Goal: Information Seeking & Learning: Find specific page/section

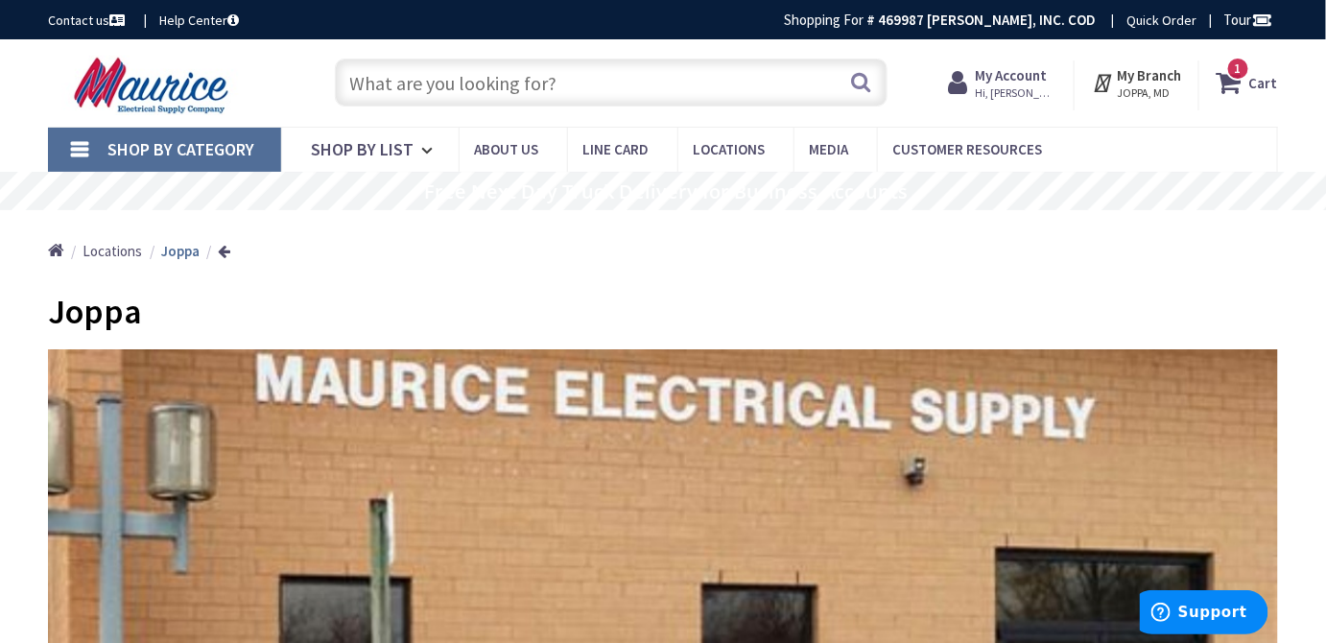
click at [429, 80] on input "text" at bounding box center [612, 83] width 554 height 48
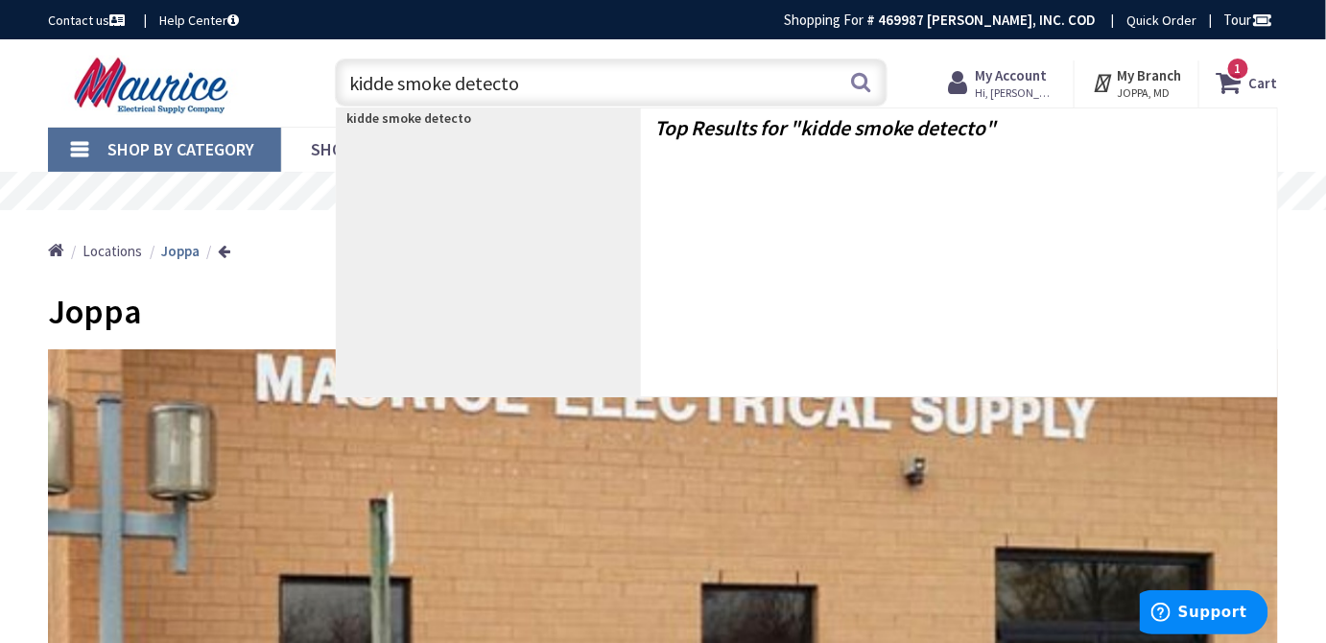
type input "kidde smoke detector"
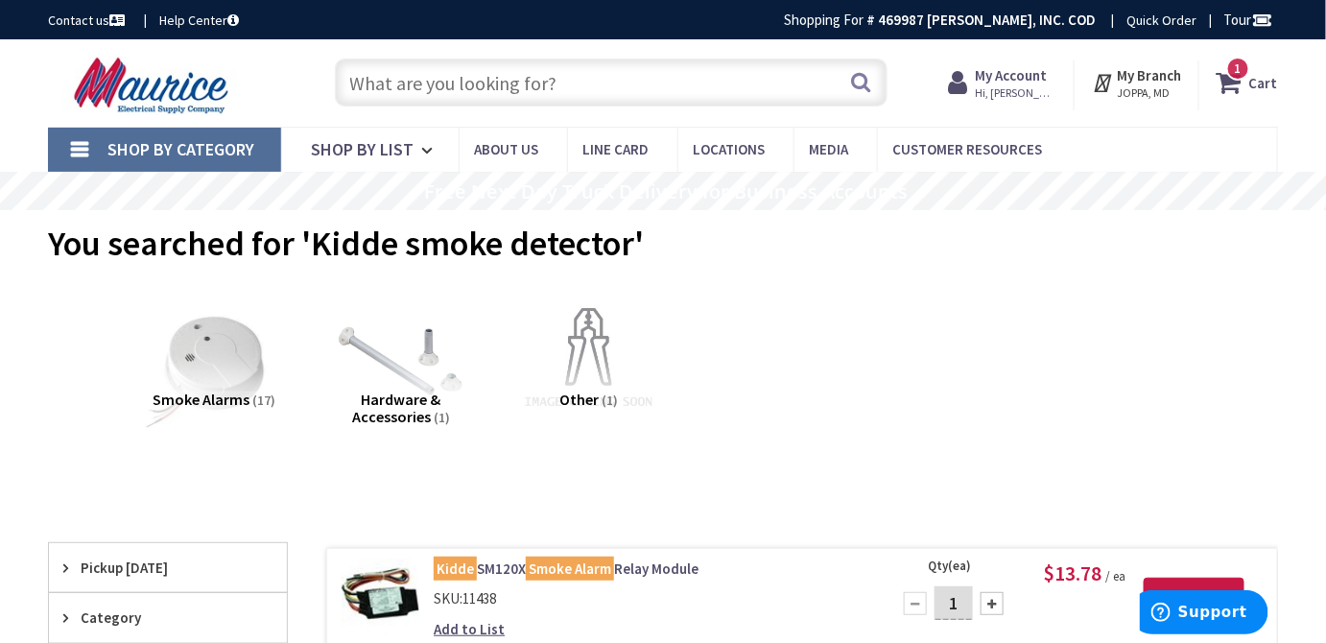
click at [495, 440] on li "Other (1)" at bounding box center [588, 371] width 187 height 158
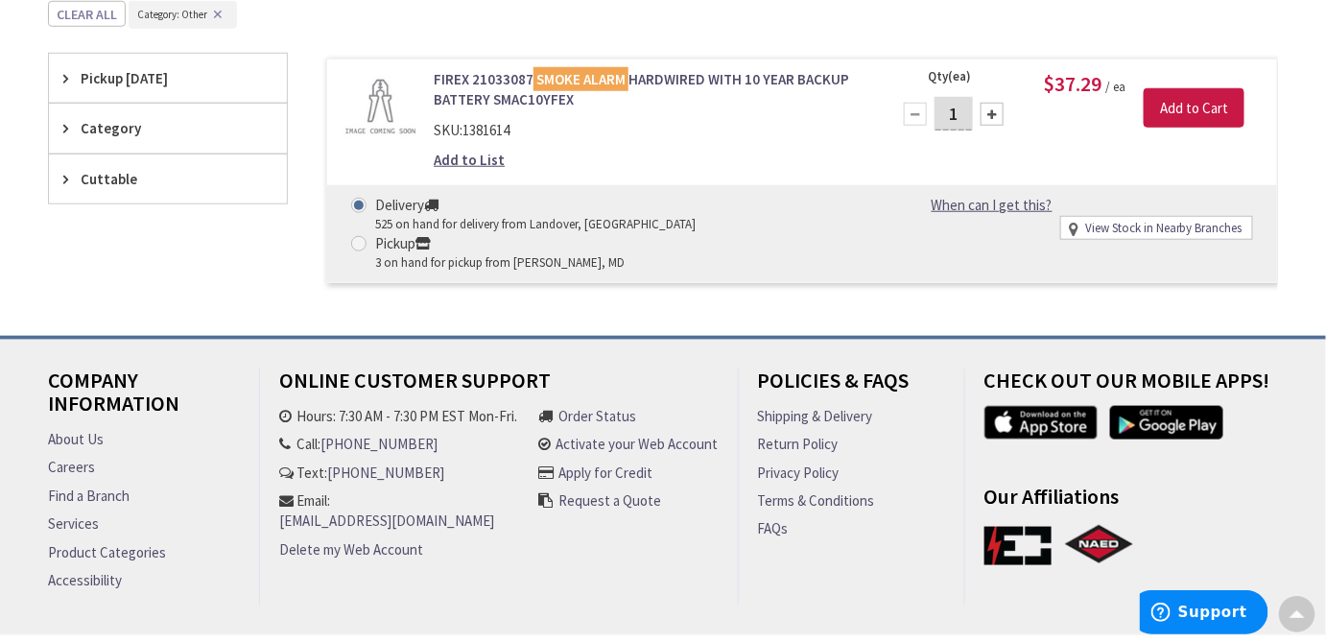
click at [877, 437] on div "Skip to Content Toggle Nav Search 1 1 1 items Cart My Cart" at bounding box center [663, 118] width 1326 height 1171
